Goal: Find specific page/section: Find specific page/section

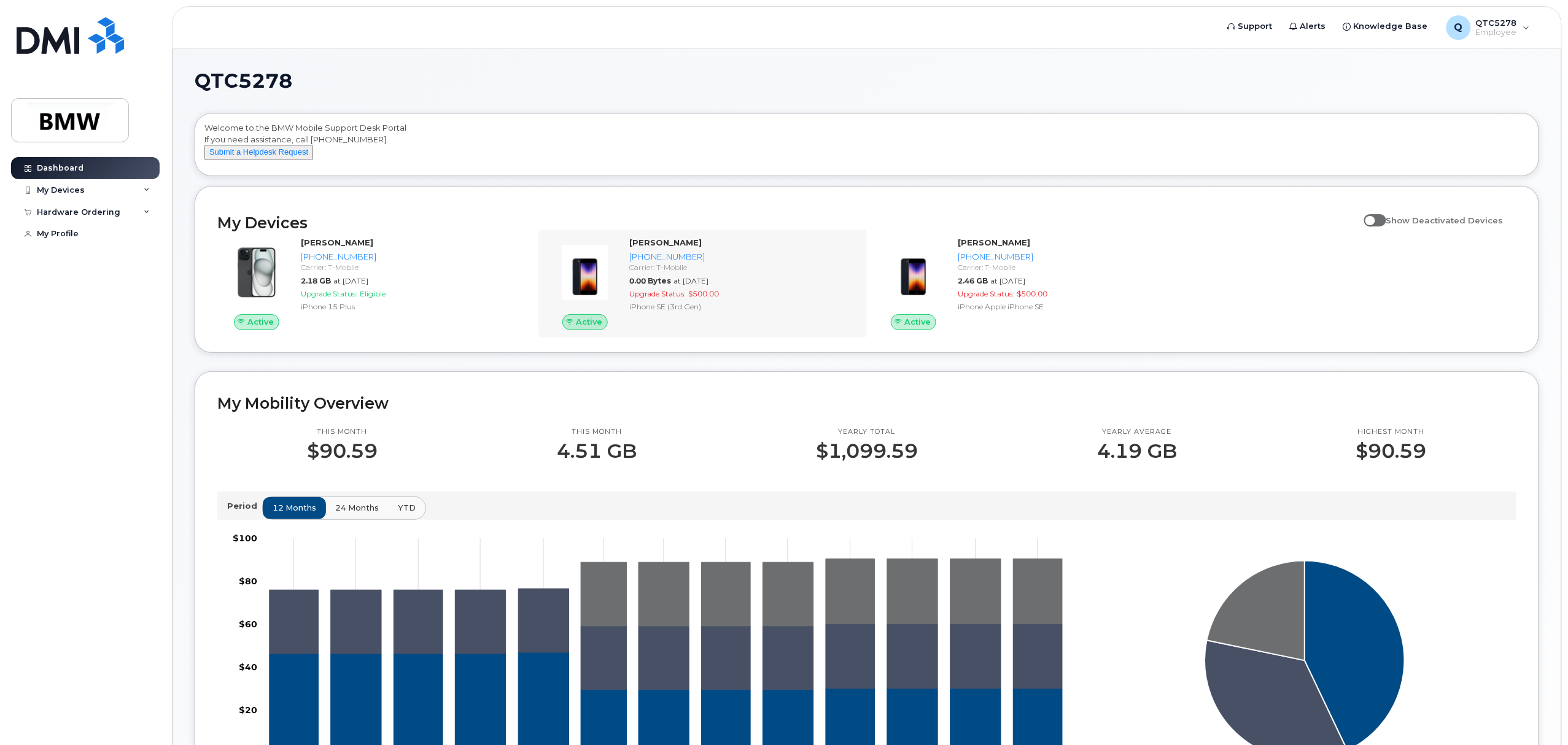
click at [747, 338] on div "Active Katie ONeal 864-765-4833 Carrier: T-Mobile 0.00 Bytes at Sep 01, 2025 Up…" at bounding box center [703, 283] width 328 height 108
click at [660, 247] on strong "[PERSON_NAME]" at bounding box center [665, 242] width 72 height 10
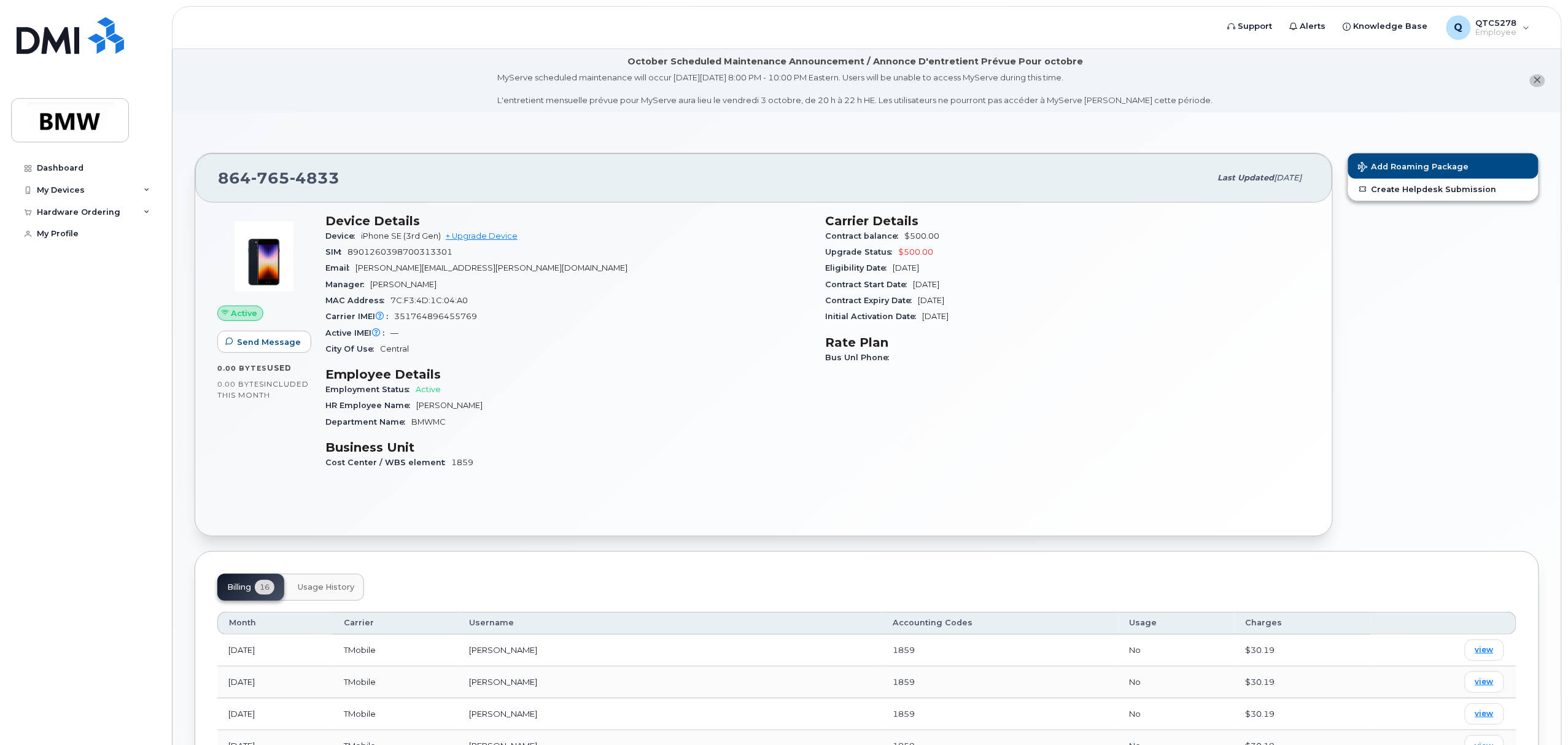
click at [617, 310] on div "Carrier IMEI Carrier IMEI is reported during the last billing cycle or change o…" at bounding box center [568, 317] width 485 height 16
click at [1273, 24] on span "Support" at bounding box center [1255, 26] width 34 height 12
